Goal: Communication & Community: Share content

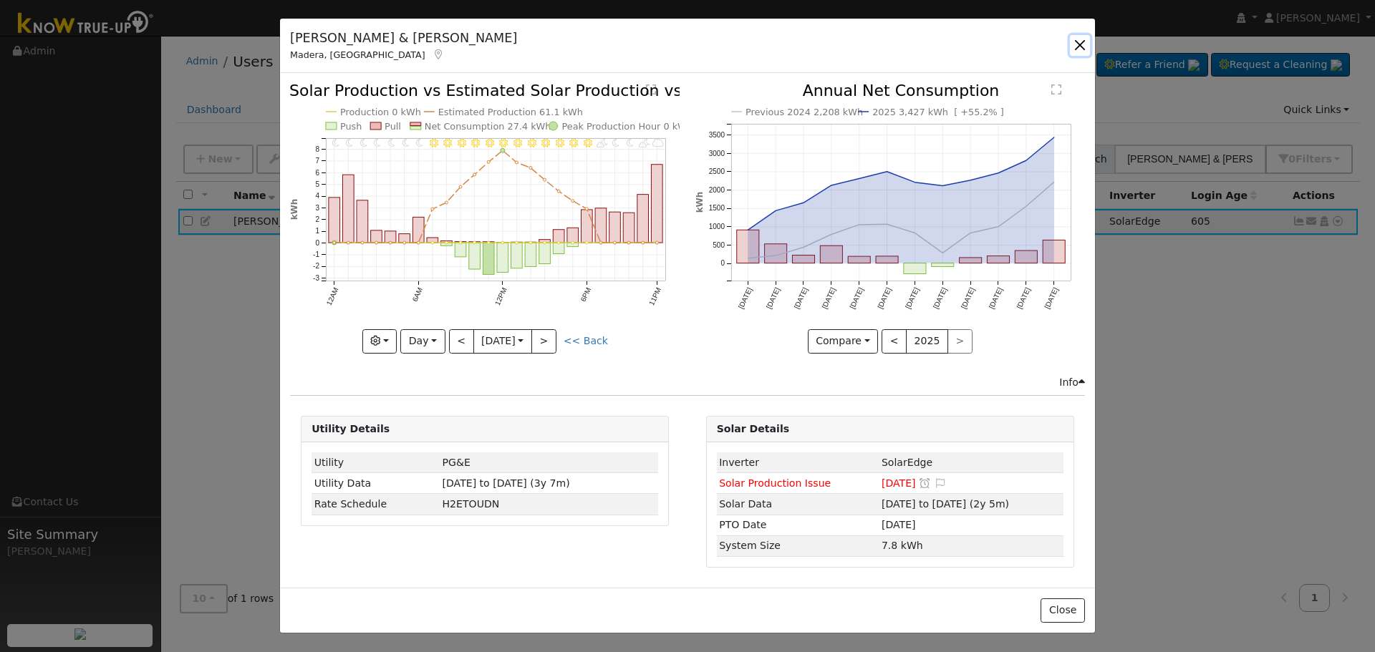
click at [1083, 50] on button "button" at bounding box center [1080, 45] width 20 height 20
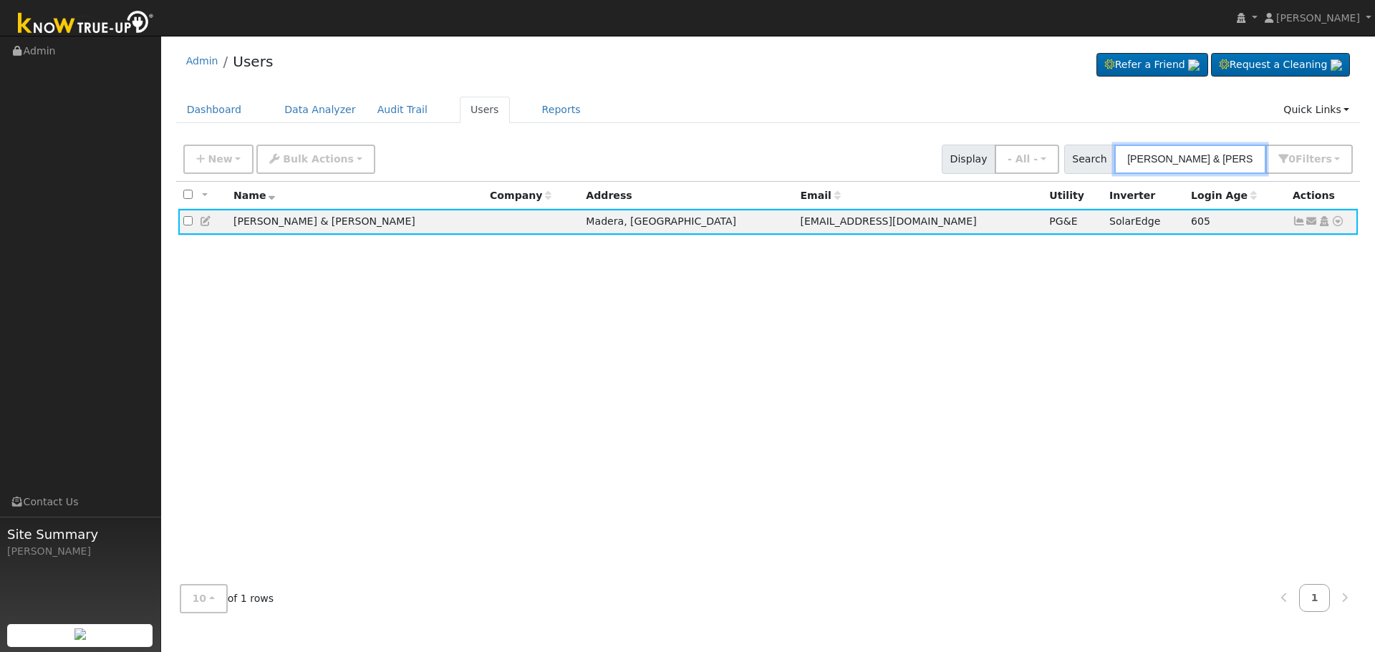
drag, startPoint x: 1230, startPoint y: 159, endPoint x: 808, endPoint y: 203, distance: 424.1
click at [828, 200] on div "New Add User Quick Add Quick Connect Quick Convert Lead Bulk Actions Send Email…" at bounding box center [768, 380] width 1184 height 487
paste input "[PERSON_NAME]"
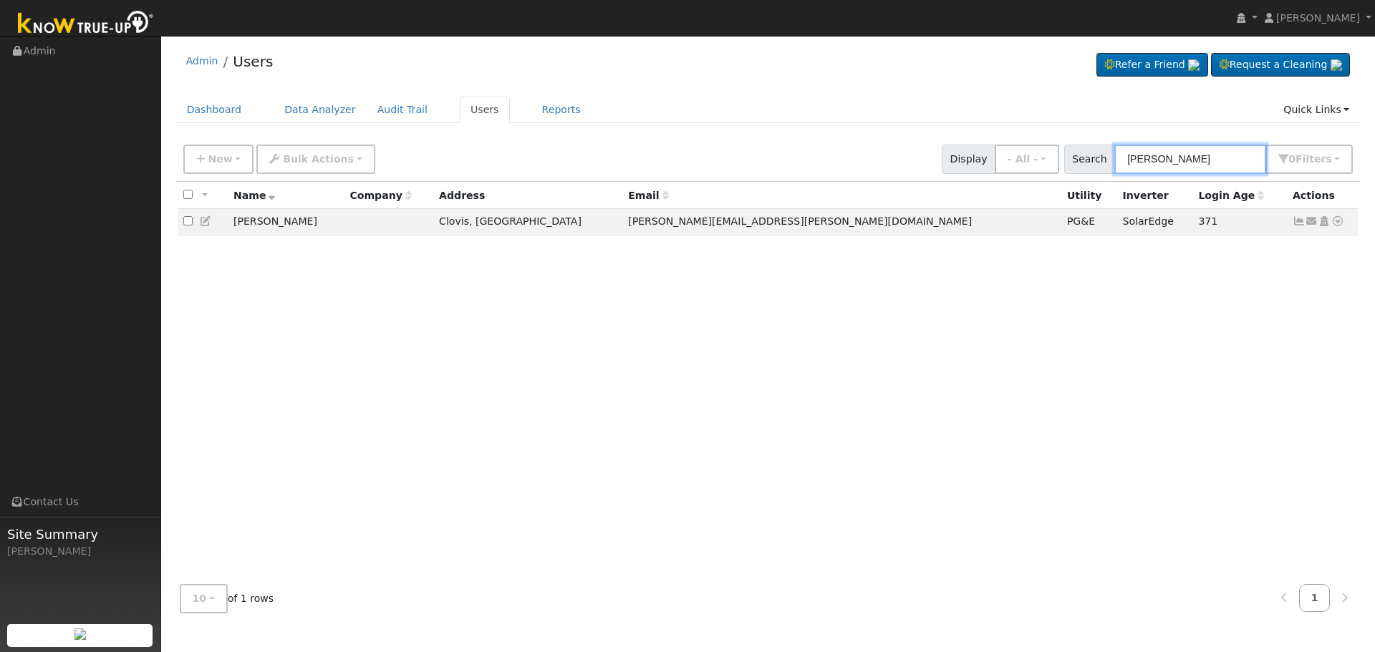
type input "[PERSON_NAME]"
click at [1298, 223] on icon at bounding box center [1298, 221] width 13 height 10
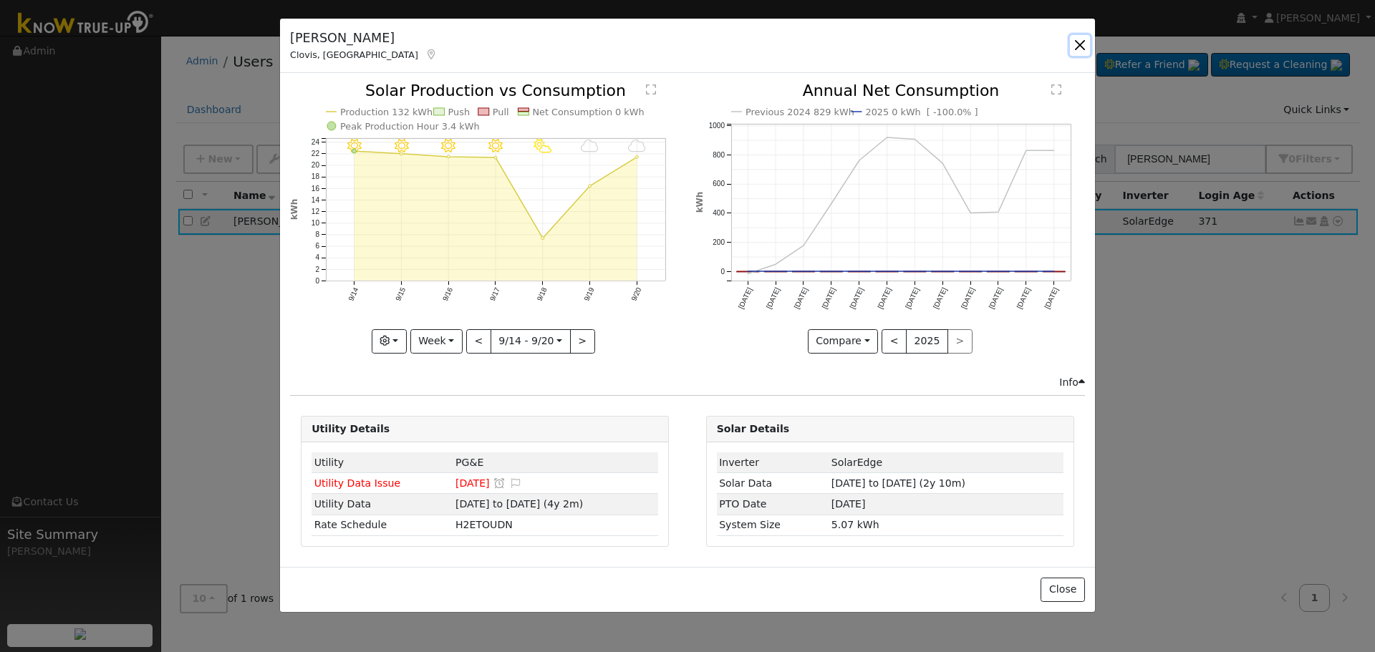
click at [1083, 42] on button "button" at bounding box center [1080, 45] width 20 height 20
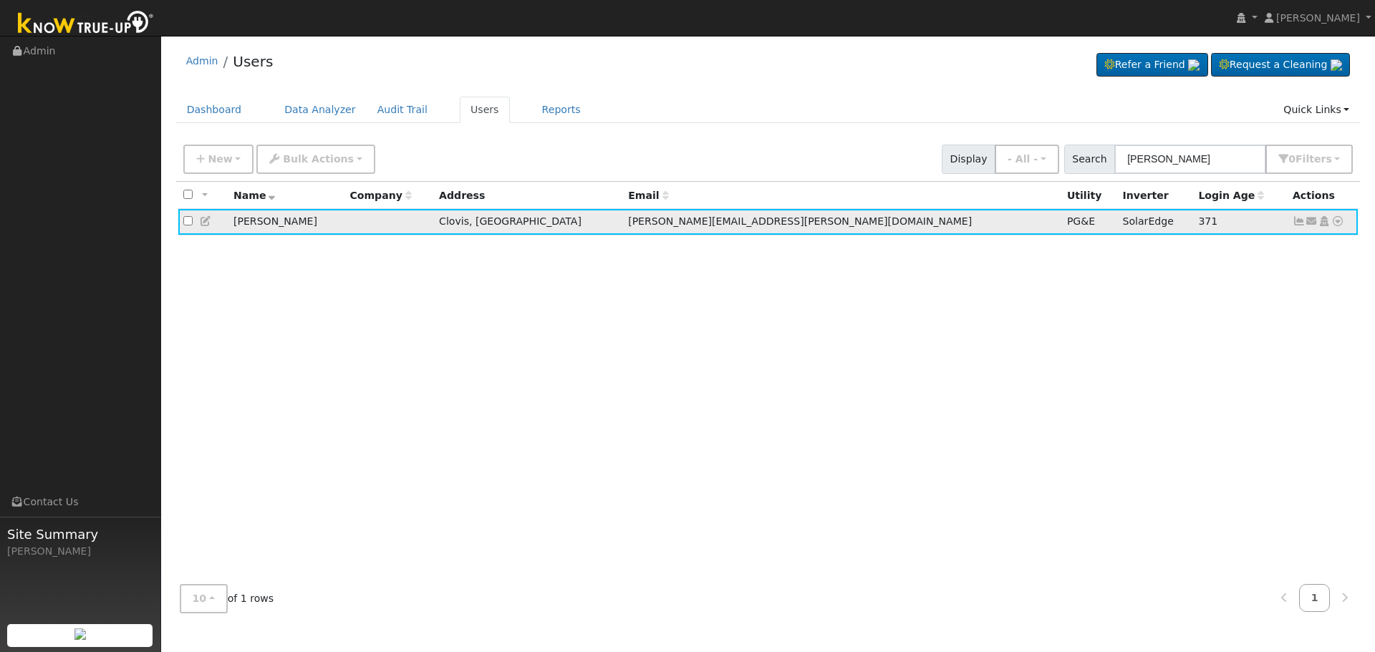
click at [1312, 224] on icon at bounding box center [1311, 221] width 13 height 10
click at [1279, 244] on link "Send Email..." at bounding box center [1267, 246] width 100 height 20
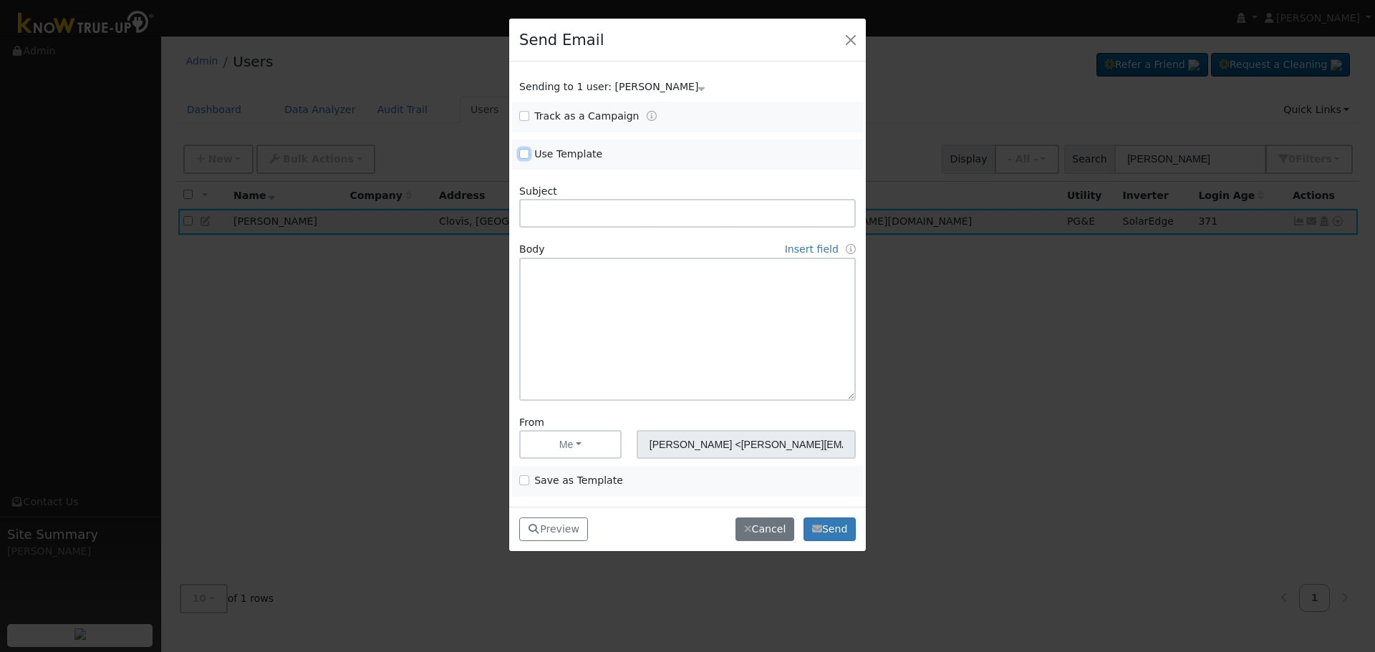
click at [526, 155] on input "Use Template" at bounding box center [524, 154] width 10 height 10
checkbox input "true"
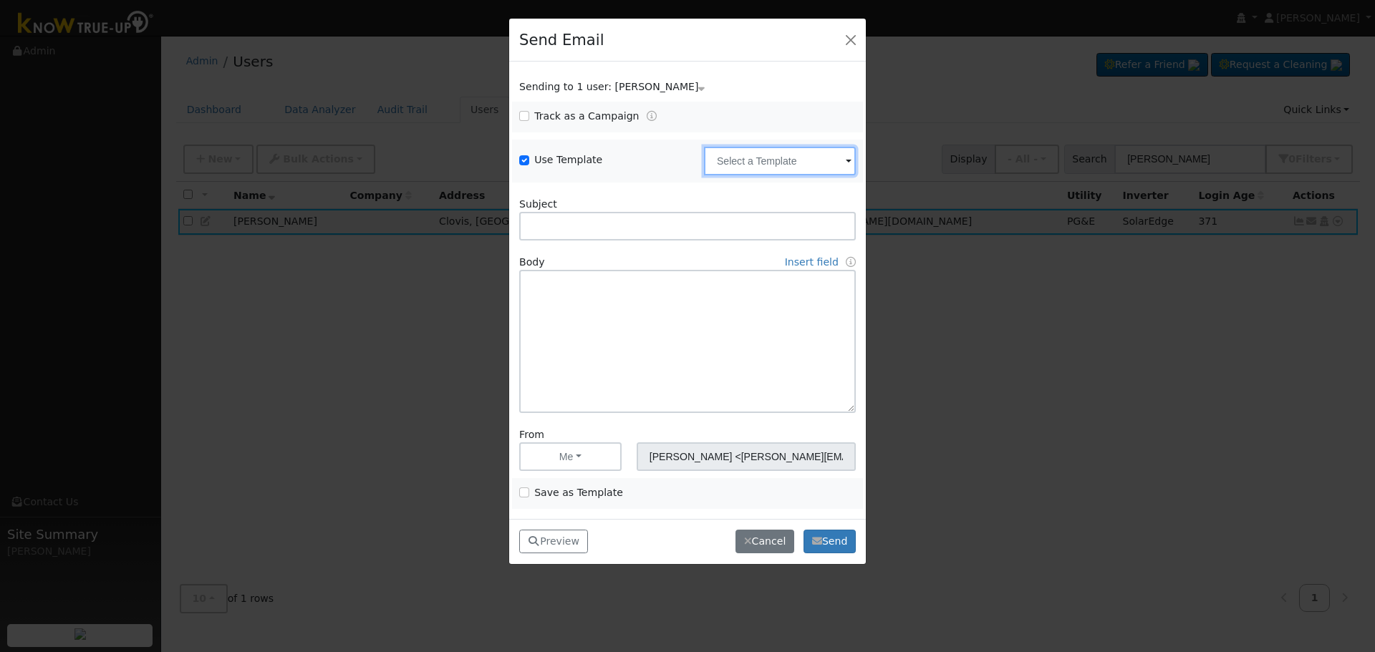
click at [766, 165] on input "text" at bounding box center [780, 161] width 152 height 29
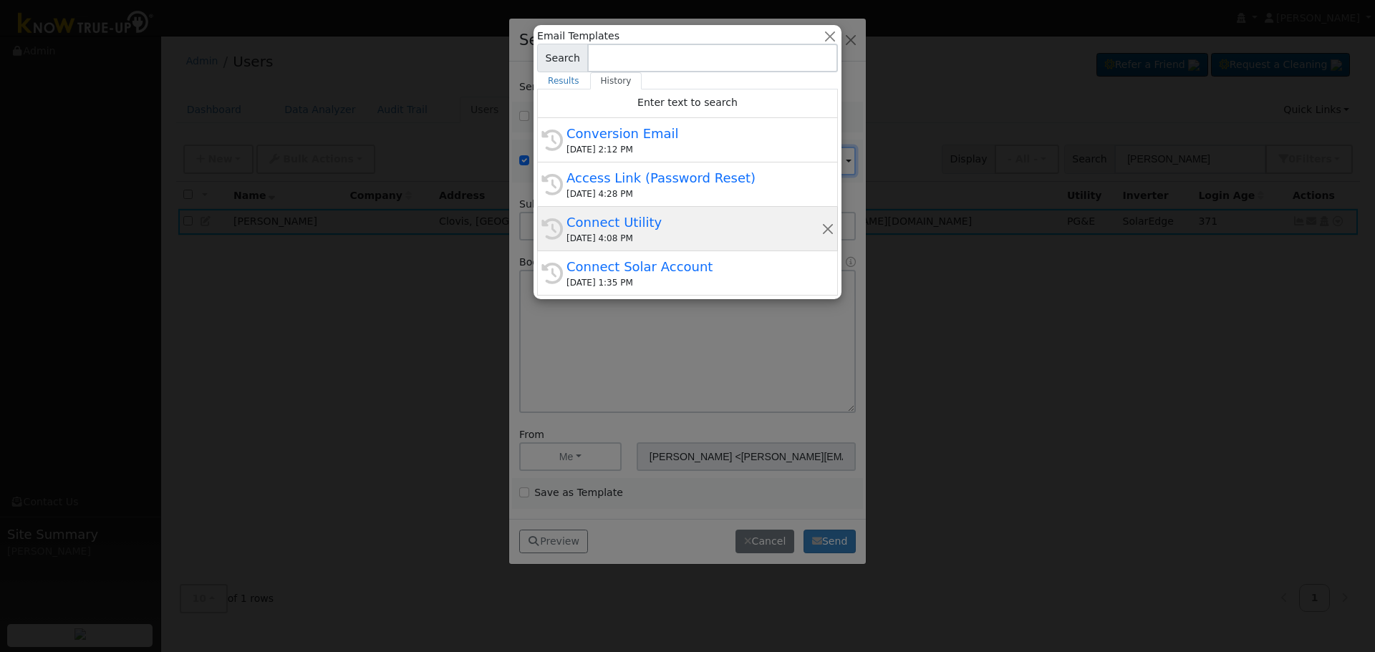
click at [688, 232] on div "[DATE] 4:08 PM" at bounding box center [693, 238] width 255 height 13
type input "Connect Utility"
type textarea "Hello, Please use the link below to connect your utility company to Know True-U…"
type input "Know True-Up <[EMAIL_ADDRESS][DOMAIN_NAME]>"
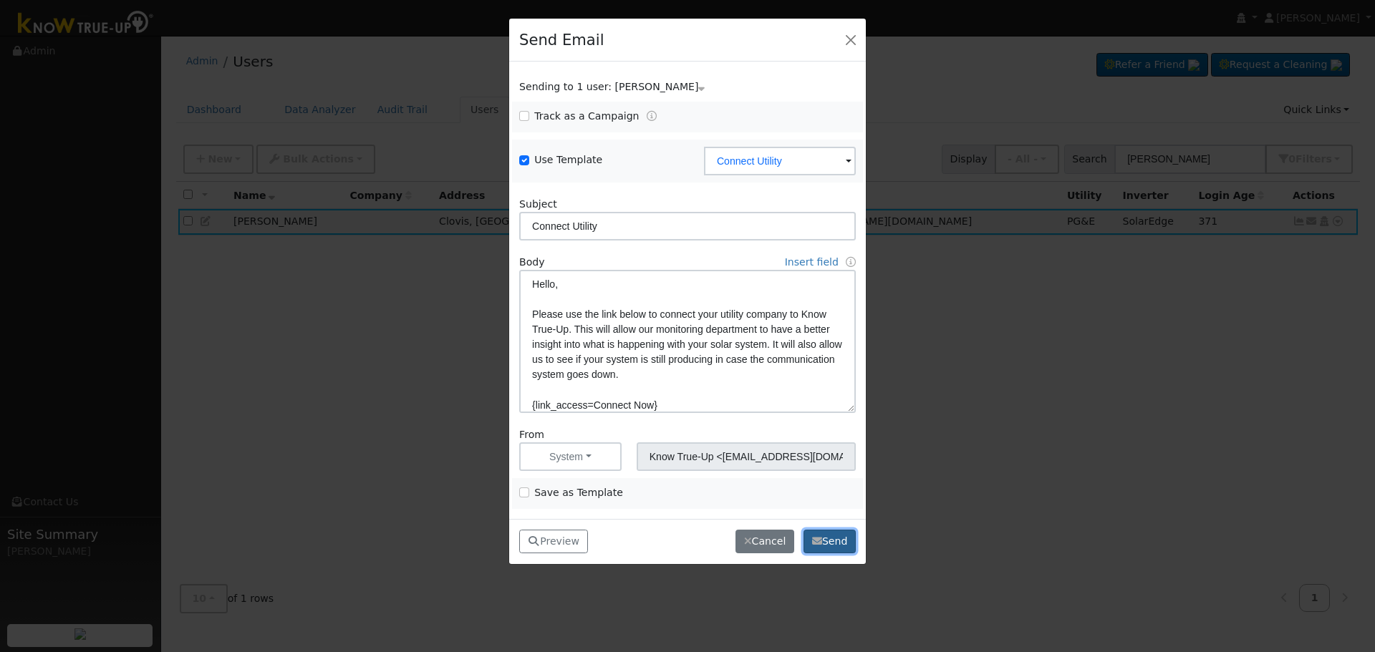
click at [846, 538] on button "Send" at bounding box center [829, 542] width 52 height 24
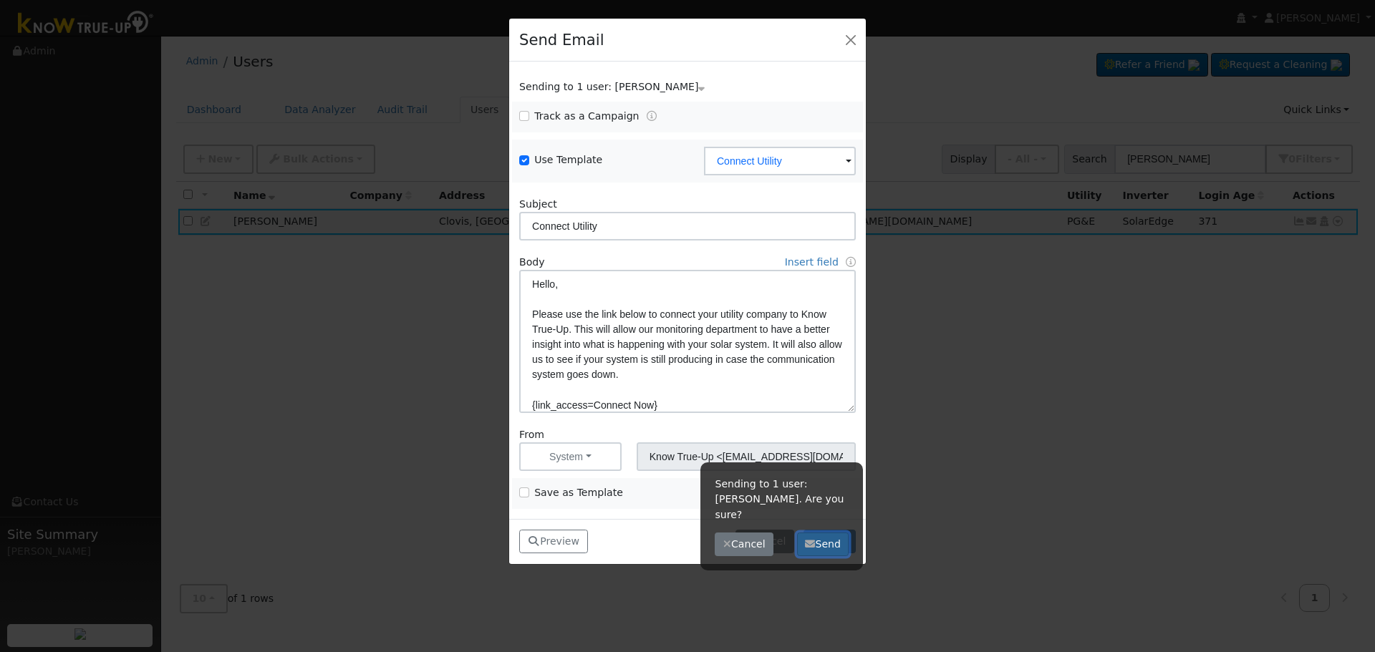
click at [827, 533] on button "Send" at bounding box center [823, 545] width 52 height 24
